Goal: Task Accomplishment & Management: Manage account settings

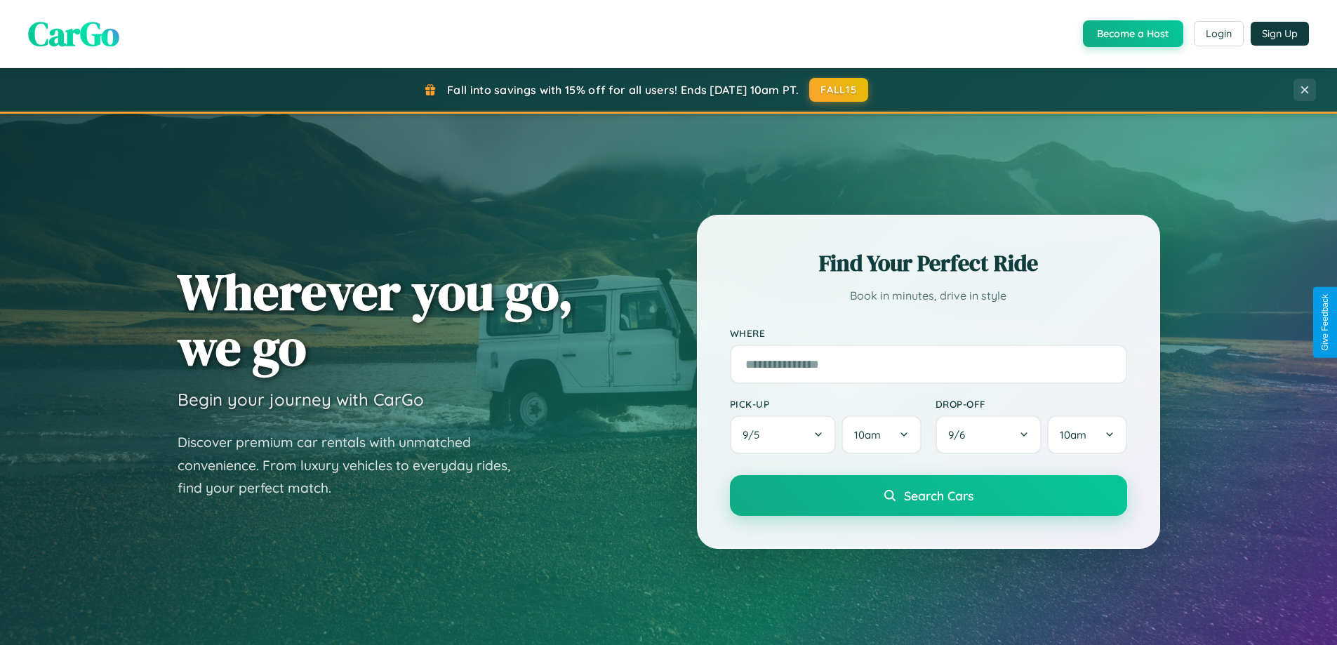
scroll to position [605, 0]
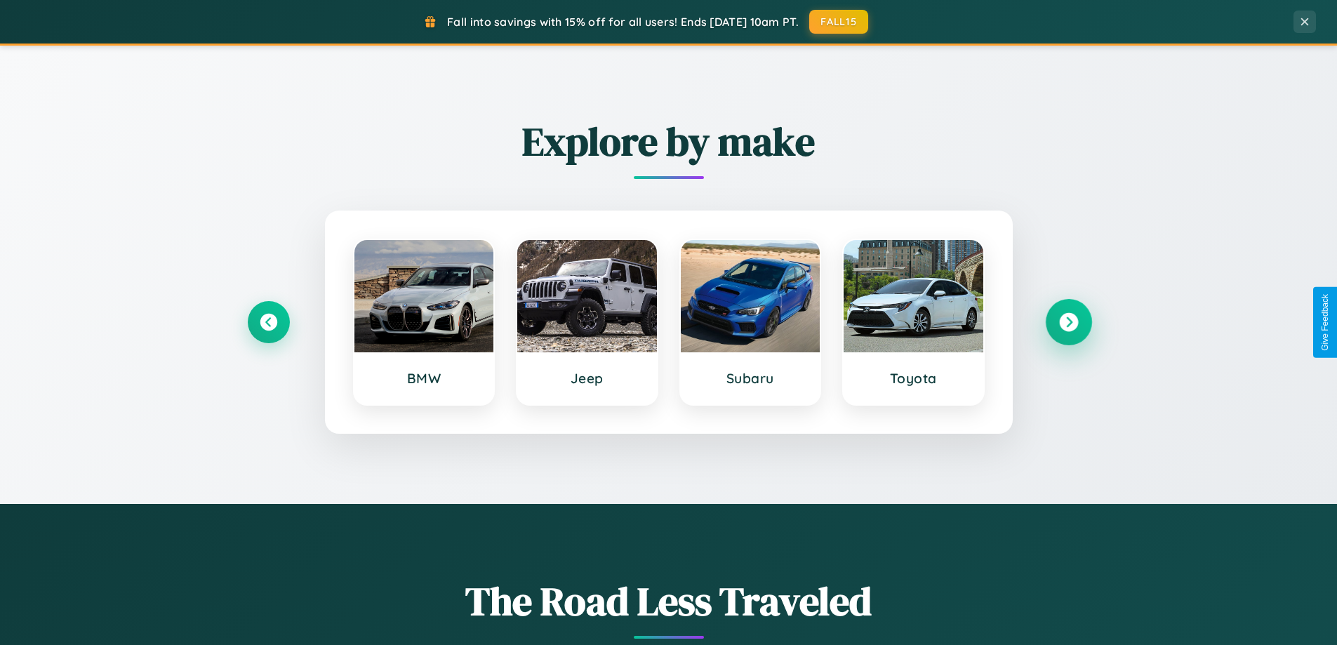
click at [1068, 322] on icon at bounding box center [1068, 322] width 19 height 19
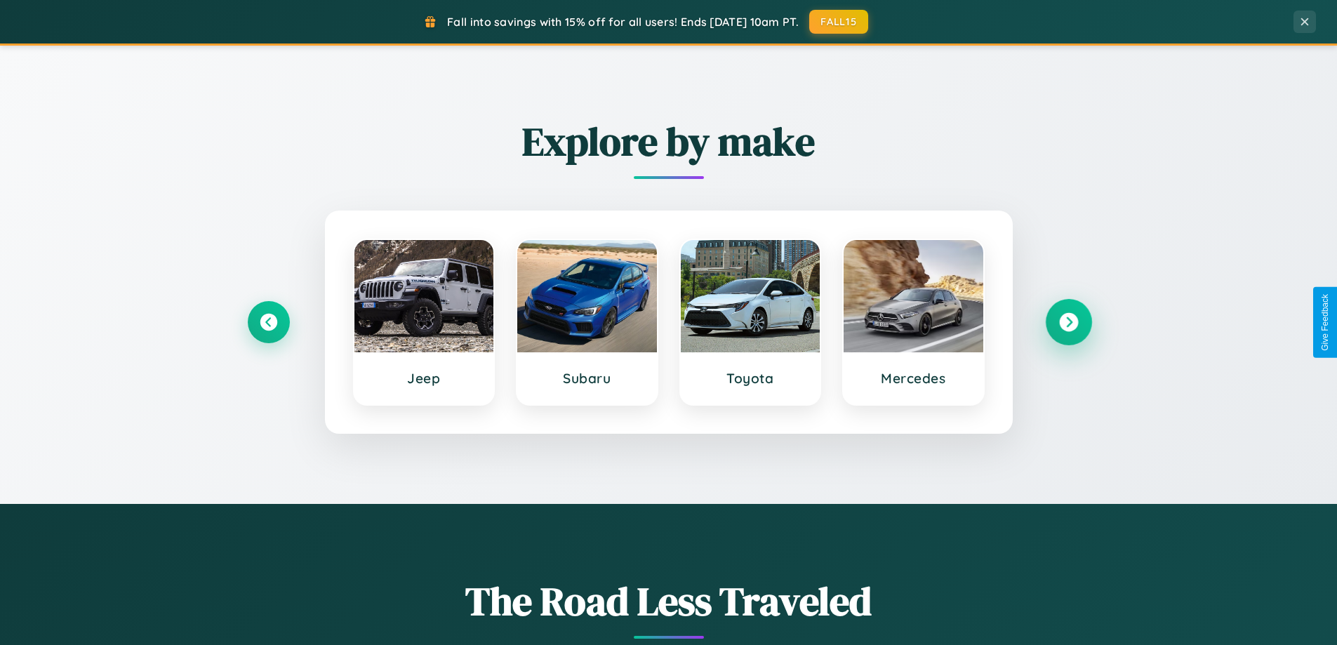
click at [1068, 322] on icon at bounding box center [1068, 322] width 19 height 19
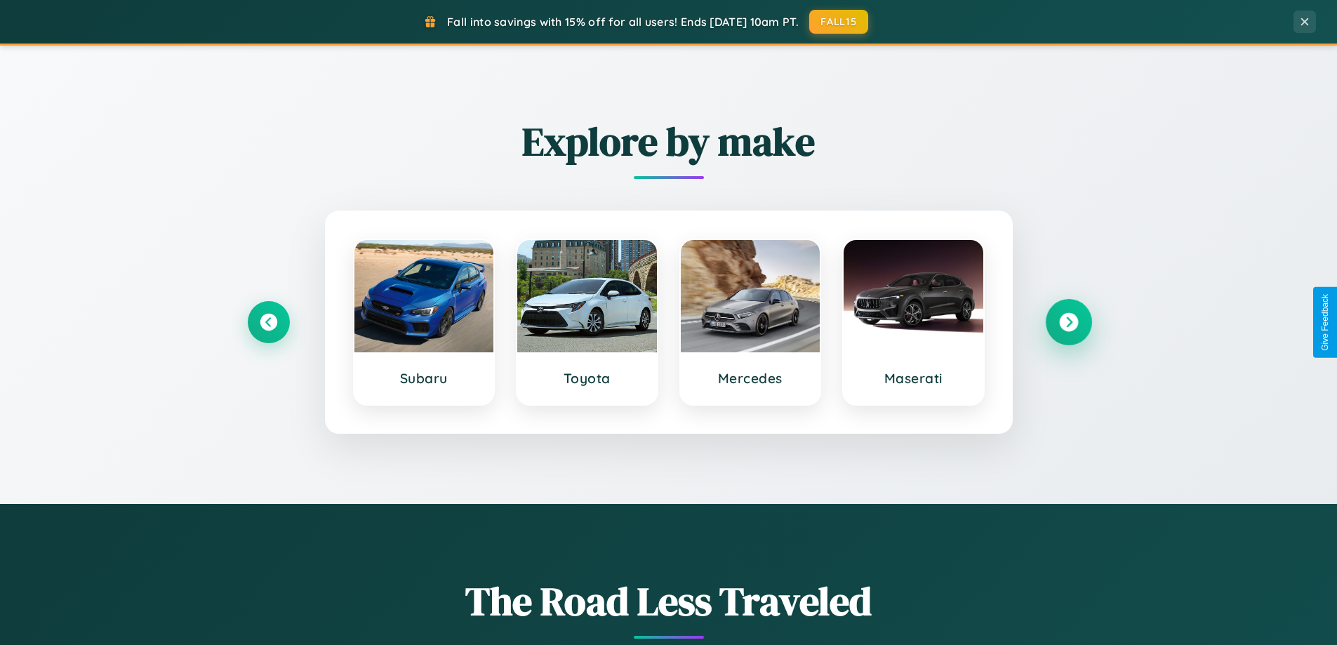
click at [1068, 322] on icon at bounding box center [1068, 322] width 19 height 19
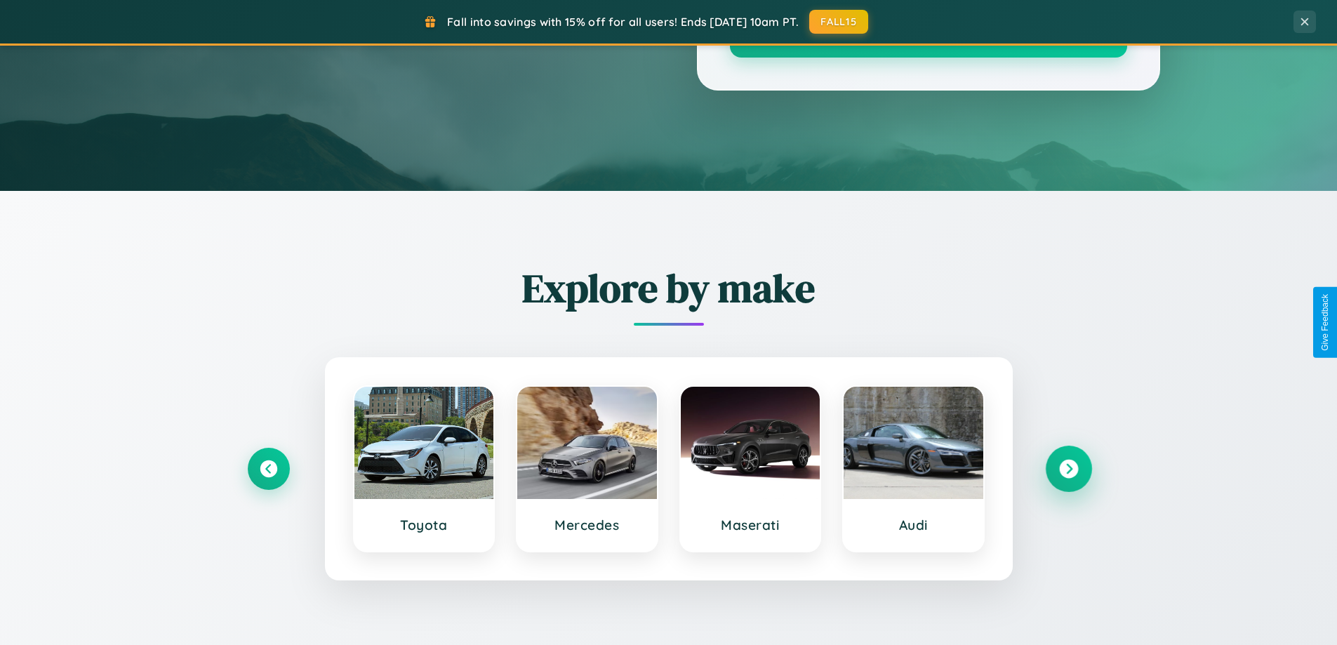
scroll to position [0, 0]
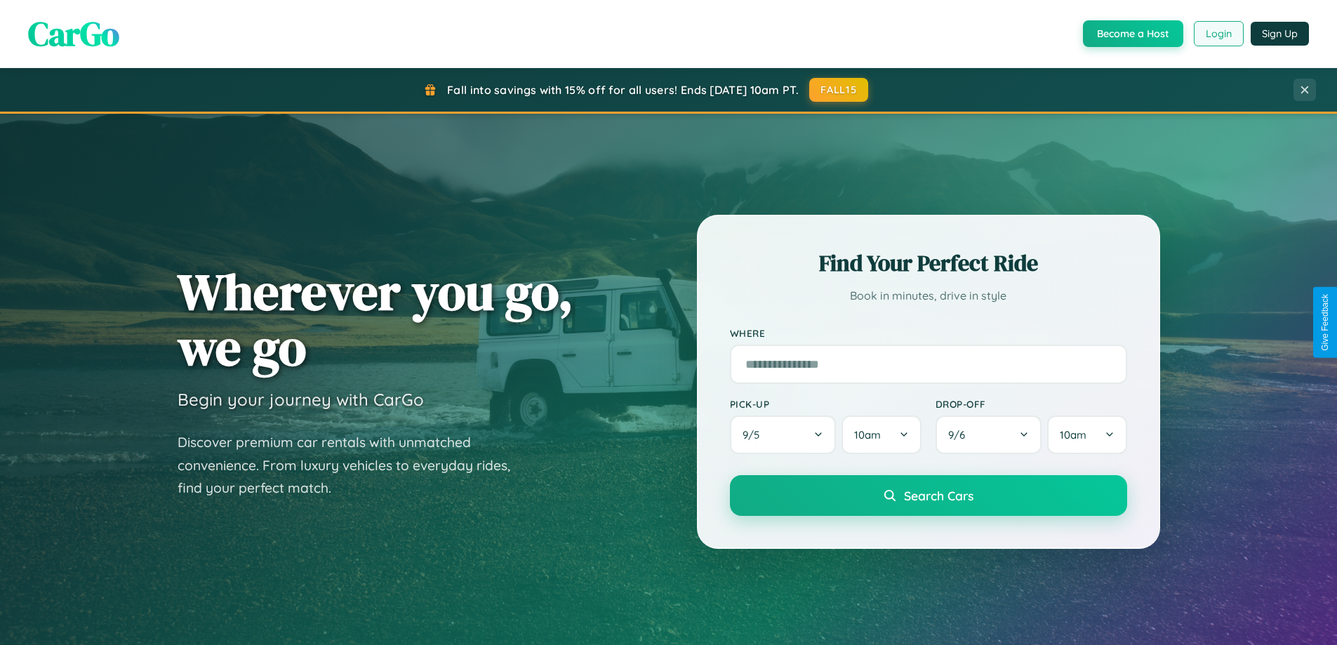
click at [1218, 34] on button "Login" at bounding box center [1219, 33] width 50 height 25
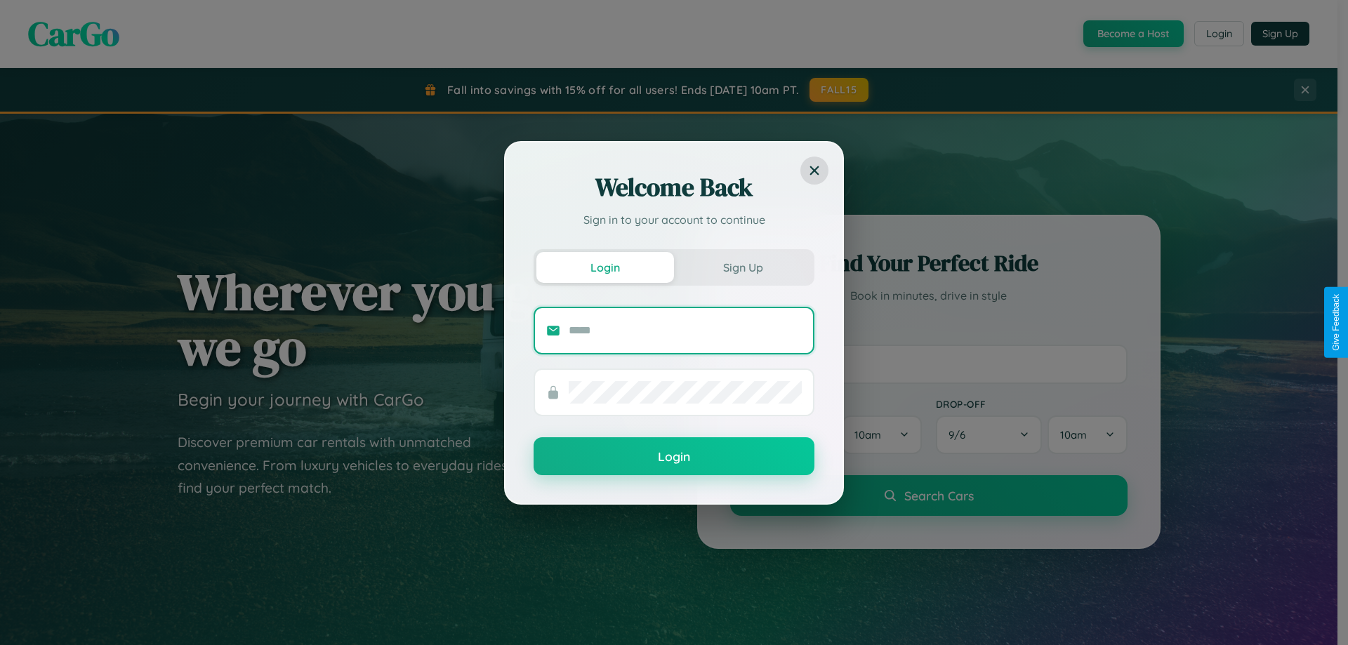
click at [685, 330] on input "text" at bounding box center [685, 330] width 233 height 22
type input "**********"
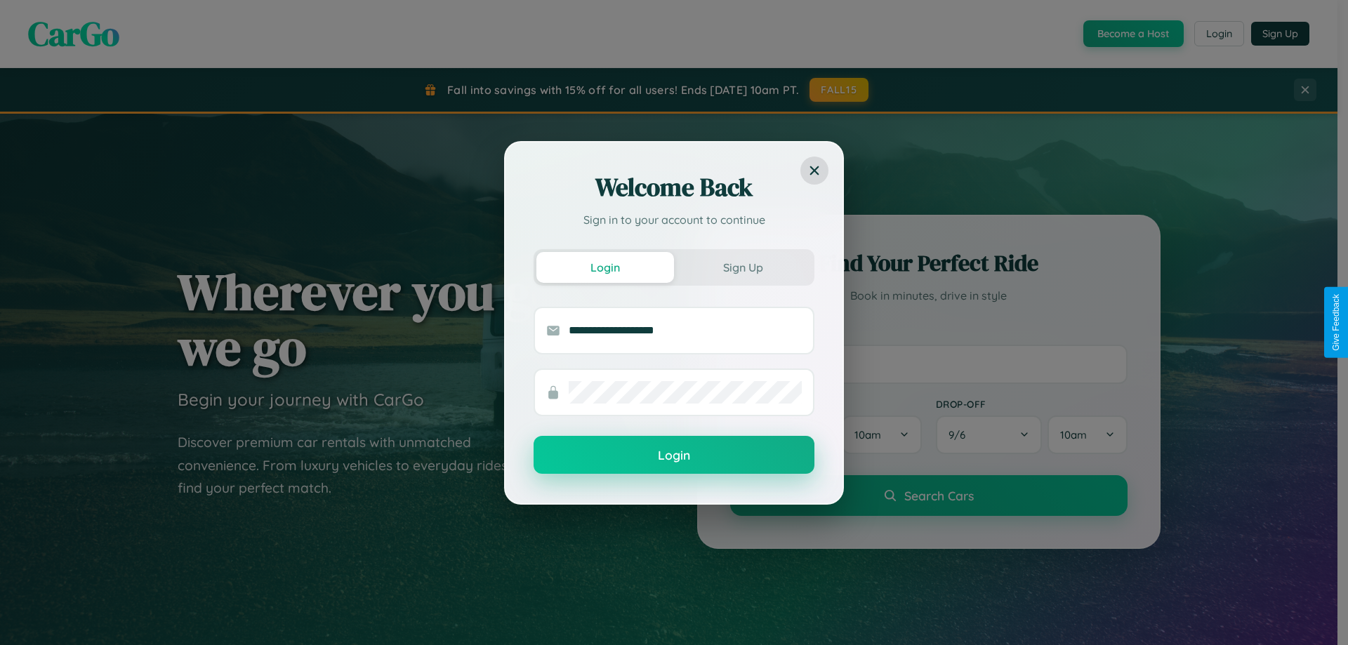
click at [674, 456] on button "Login" at bounding box center [673, 455] width 281 height 38
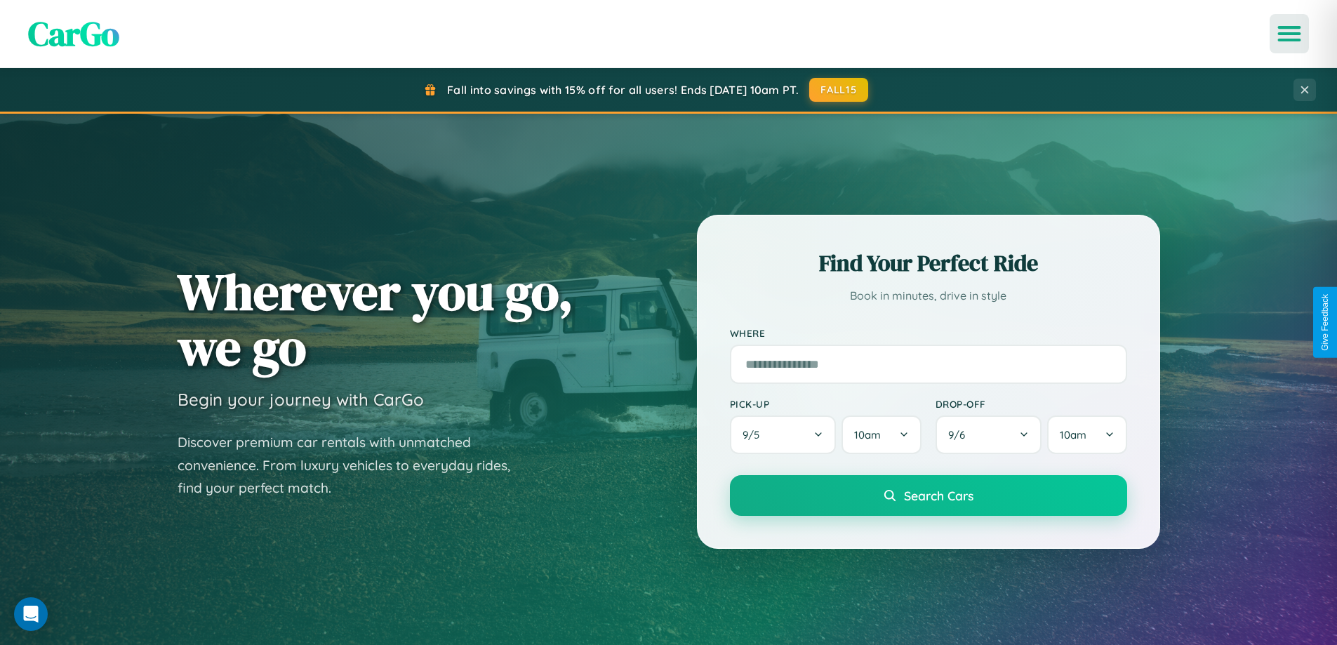
click at [1289, 34] on icon "Open menu" at bounding box center [1290, 33] width 20 height 13
